Goal: Contribute content: Contribute content

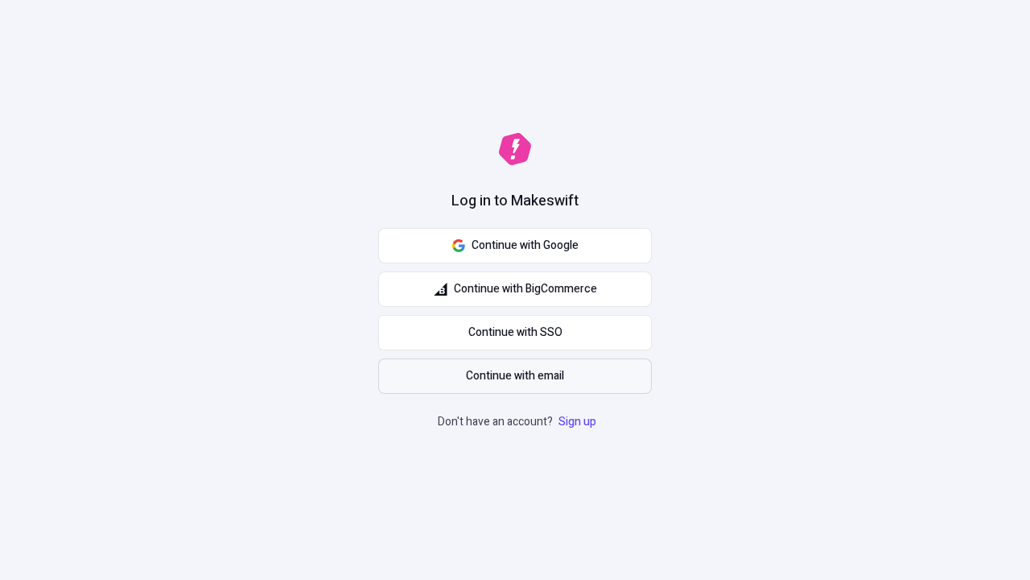
click at [515, 376] on span "Continue with email" at bounding box center [515, 376] width 98 height 18
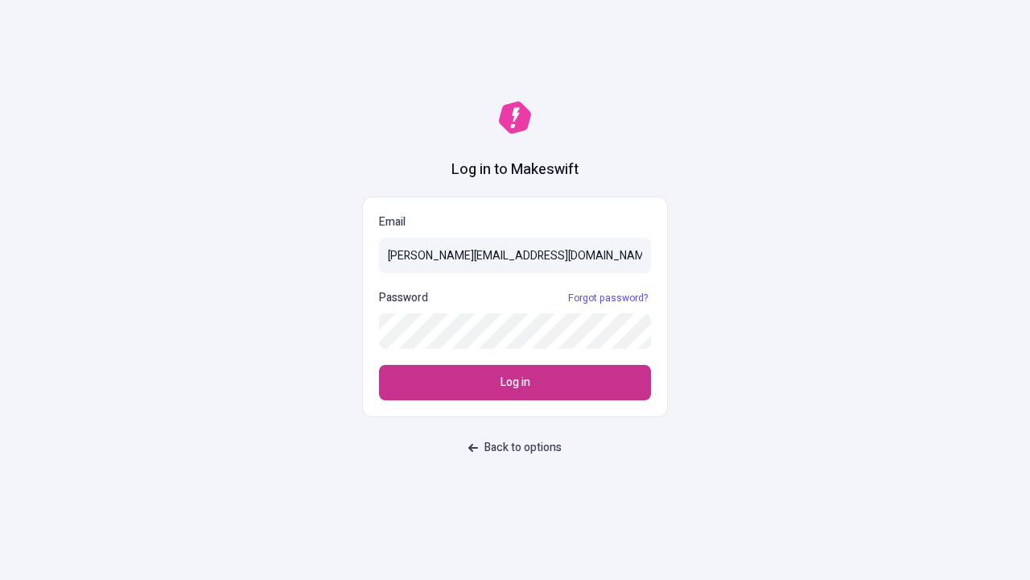
click at [515, 382] on span "Log in" at bounding box center [516, 383] width 30 height 18
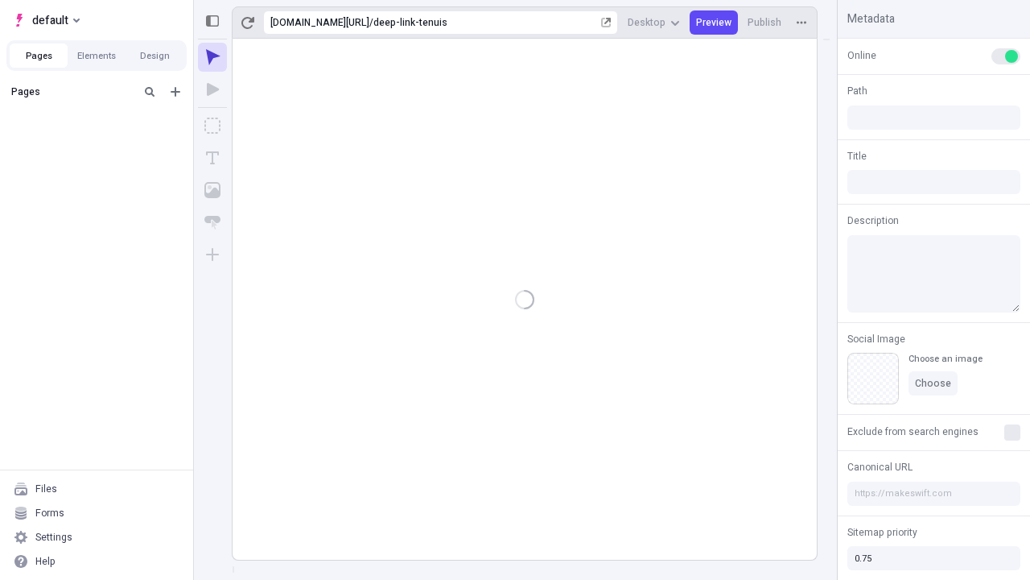
type input "/deep-link-tenuis"
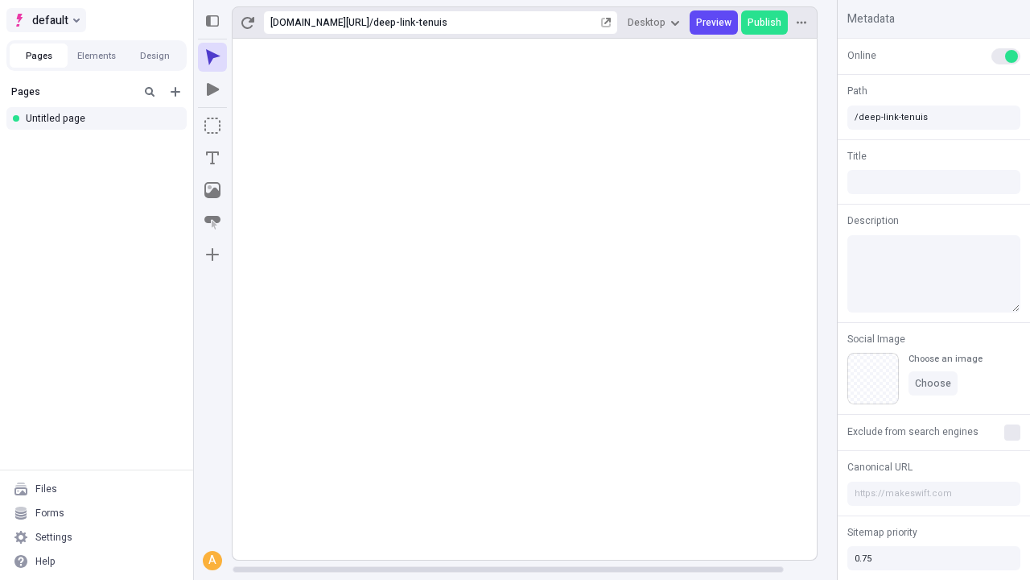
click at [45, 20] on span "default" at bounding box center [50, 19] width 36 height 19
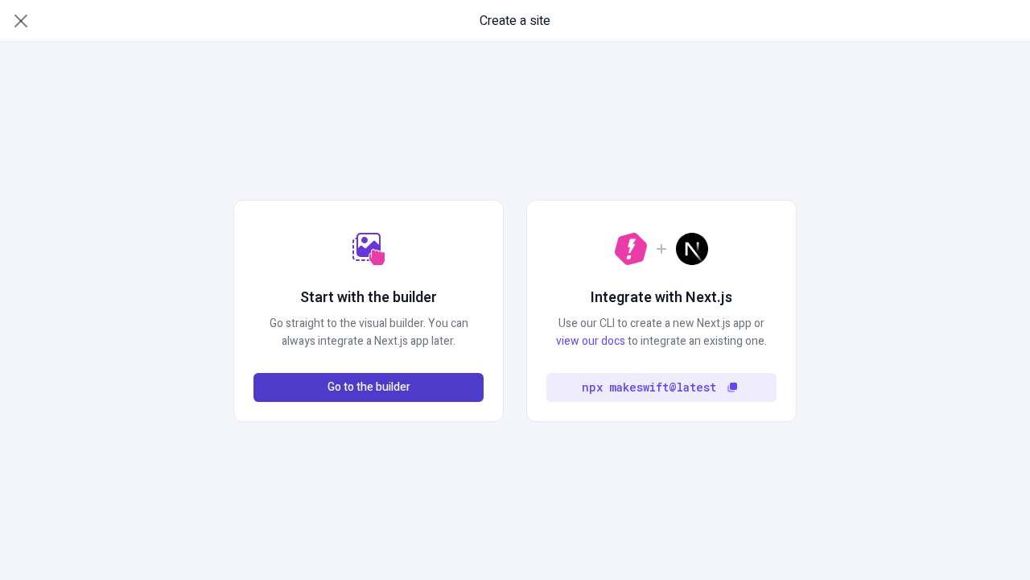
click at [369, 387] on span "Go to the builder" at bounding box center [369, 387] width 83 height 18
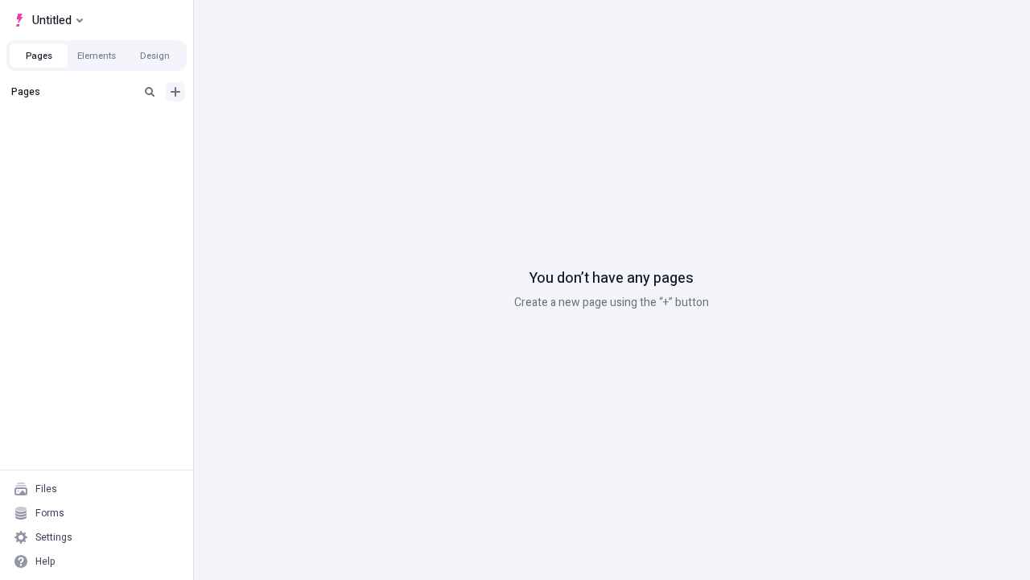
click at [175, 92] on icon "Add new" at bounding box center [176, 92] width 10 height 10
click at [101, 144] on div "Blank page" at bounding box center [101, 144] width 155 height 24
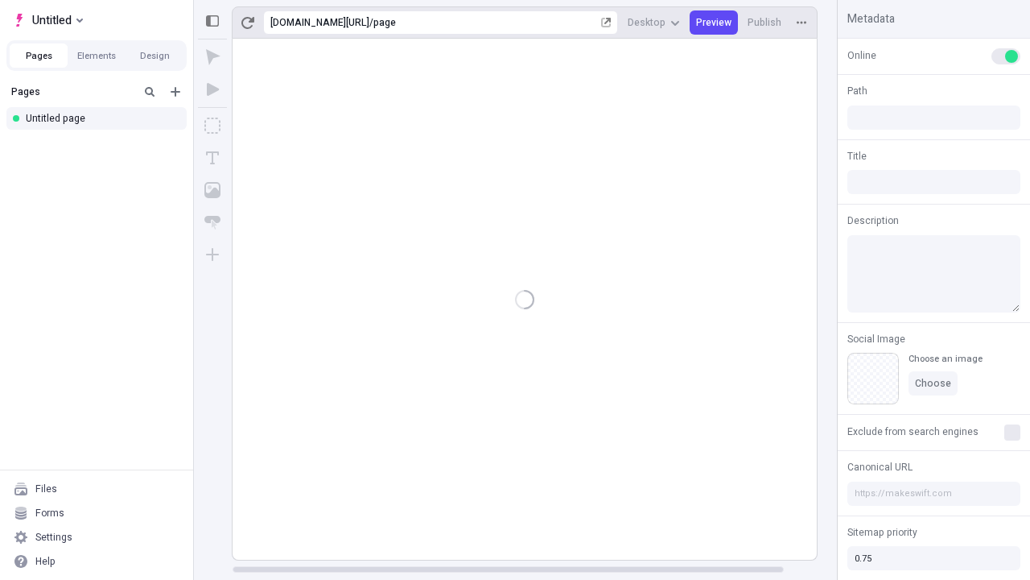
type input "/page"
click at [213, 126] on icon "Box" at bounding box center [212, 126] width 16 height 16
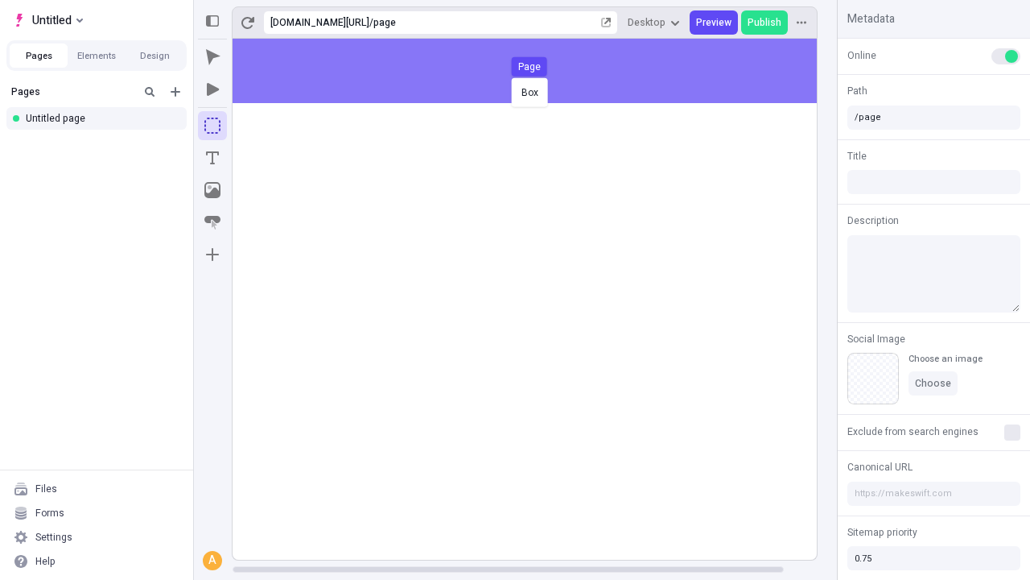
click at [541, 71] on div "Box Page" at bounding box center [515, 290] width 1030 height 580
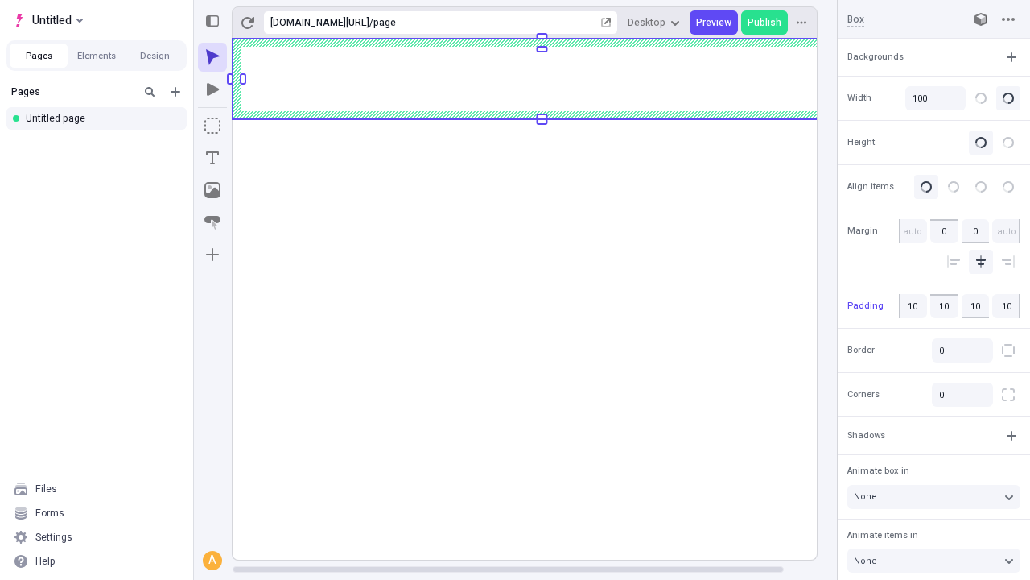
click at [213, 190] on icon "Image" at bounding box center [212, 190] width 16 height 16
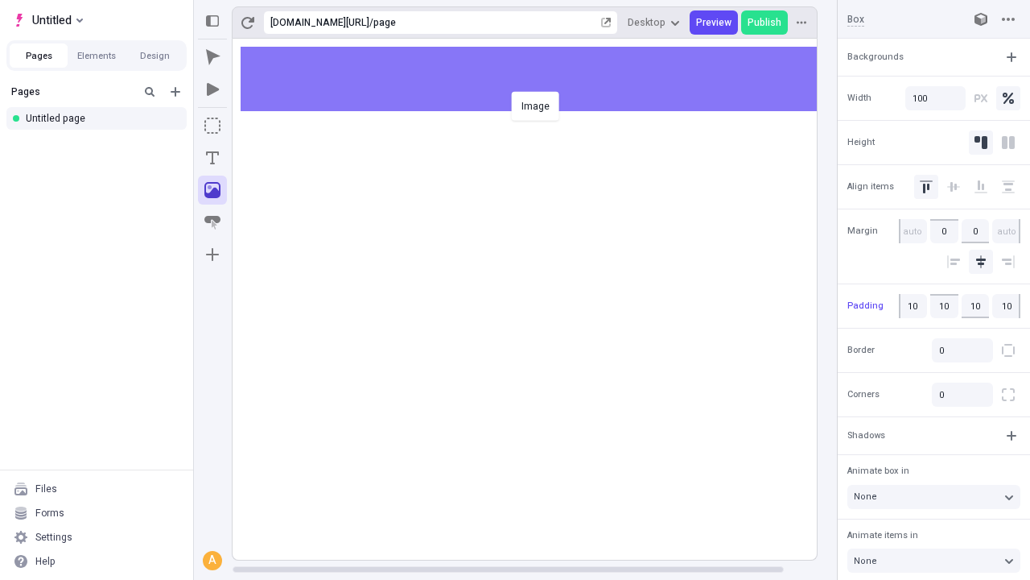
click at [541, 79] on div "Image" at bounding box center [515, 290] width 1030 height 580
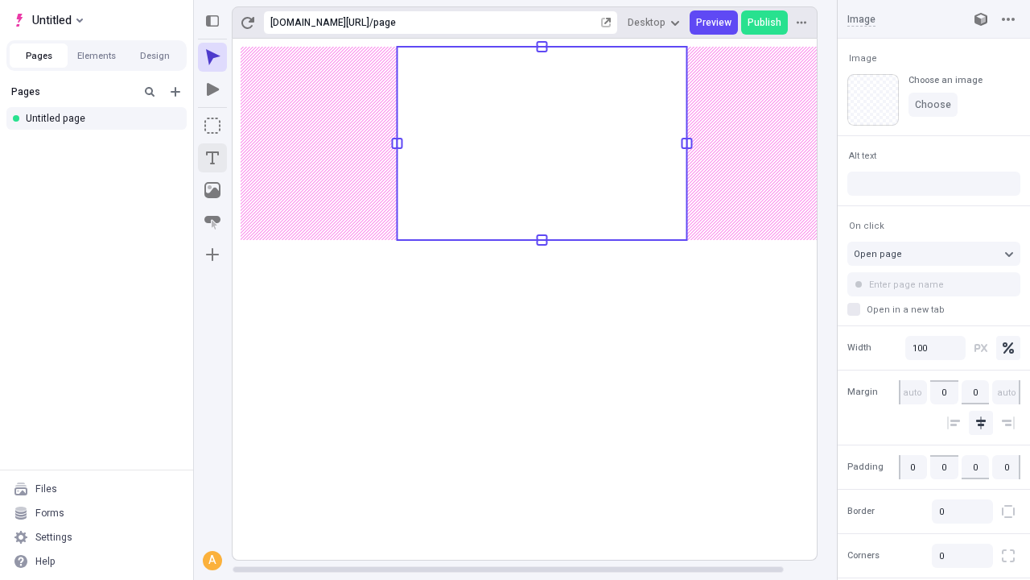
click at [213, 158] on icon "Text" at bounding box center [212, 157] width 13 height 13
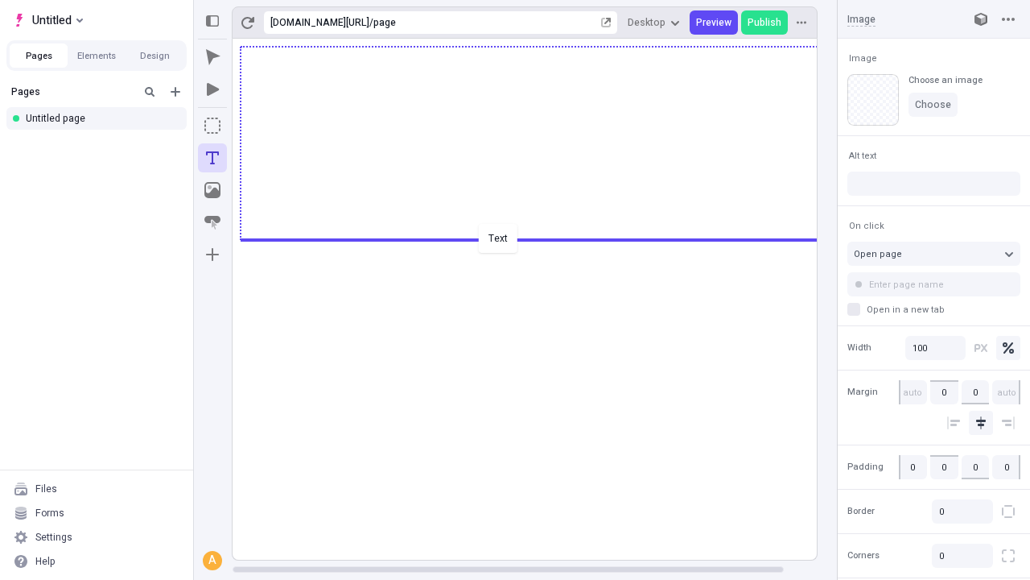
click at [541, 238] on div "Text" at bounding box center [515, 290] width 1030 height 580
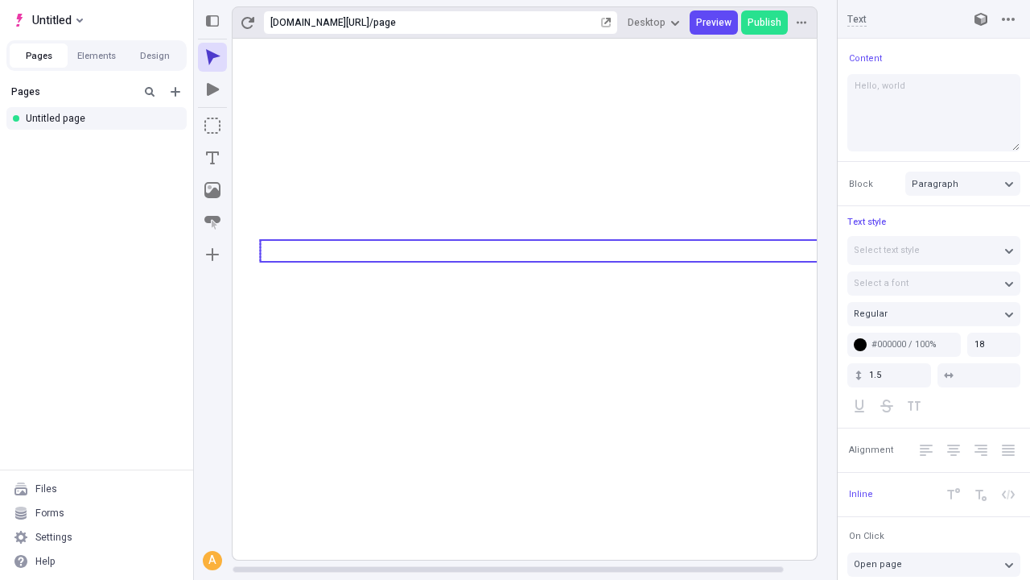
type textarea "Hello, world!"
click at [213, 190] on icon "Image" at bounding box center [212, 190] width 16 height 16
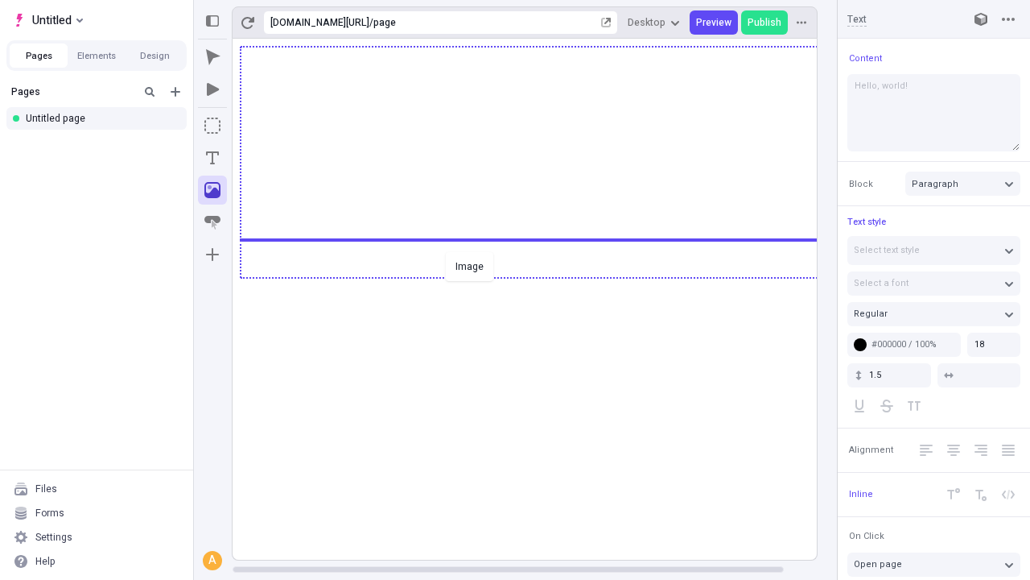
click at [541, 276] on div "Image" at bounding box center [515, 290] width 1030 height 580
